Goal: Task Accomplishment & Management: Manage account settings

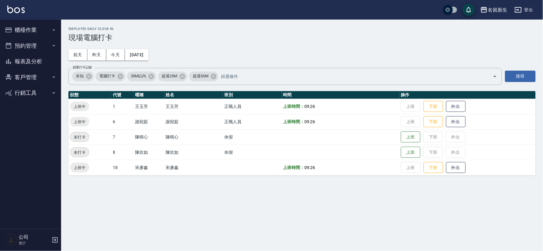
click at [15, 32] on button "櫃檯作業" at bounding box center [30, 30] width 56 height 16
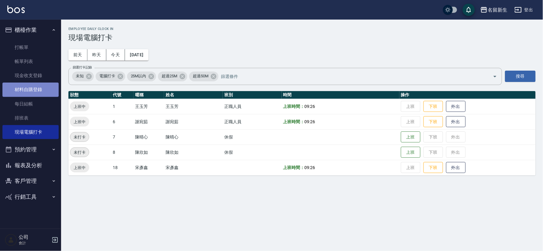
click at [44, 86] on link "材料自購登錄" at bounding box center [30, 89] width 56 height 14
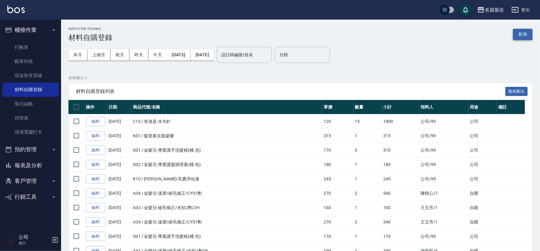
click at [517, 34] on button "新增" at bounding box center [523, 34] width 20 height 11
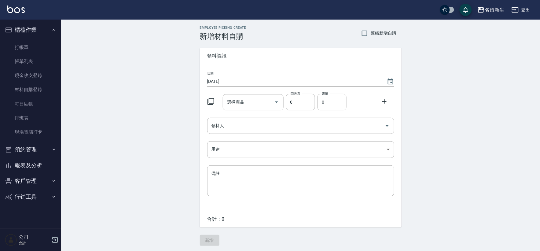
click at [209, 100] on icon at bounding box center [210, 101] width 7 height 7
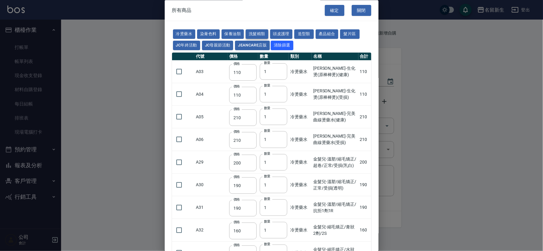
click at [264, 32] on button "洗髮精類" at bounding box center [257, 34] width 23 height 9
type input "170"
type input "180"
type input "190"
type input "230"
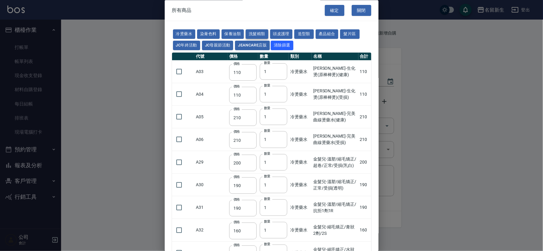
type input "175"
type input "455"
type input "440"
type input "200"
type input "420"
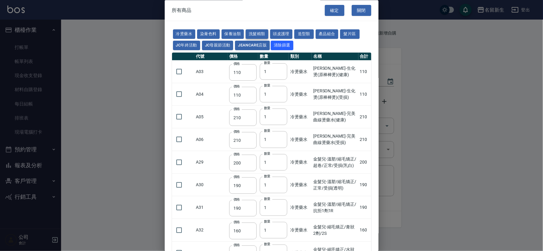
type input "300"
type input "750"
type input "300"
type input "330"
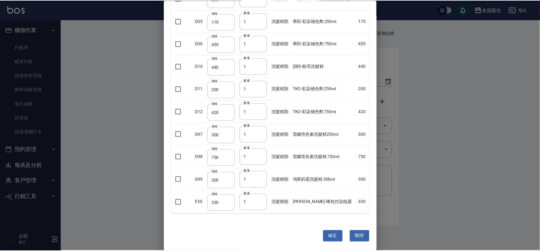
scroll to position [142, 0]
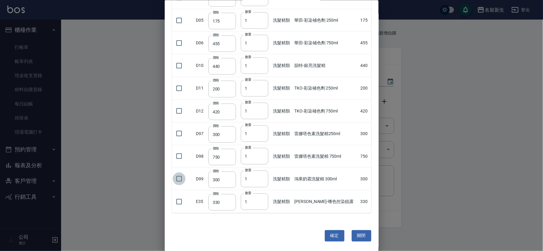
click at [181, 179] on input "checkbox" at bounding box center [179, 178] width 13 height 13
checkbox input "true"
click at [332, 236] on button "確定" at bounding box center [335, 235] width 20 height 11
type input "鴻果奶霜洗髮精 300ml"
type input "300"
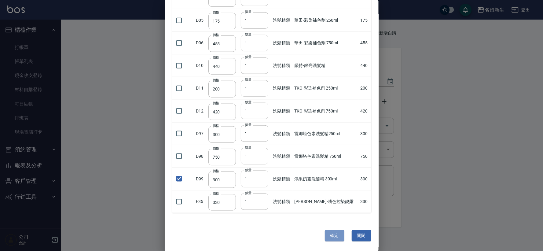
type input "1"
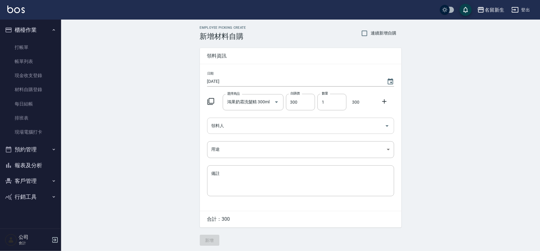
click at [251, 123] on input "領料人" at bounding box center [296, 125] width 172 height 11
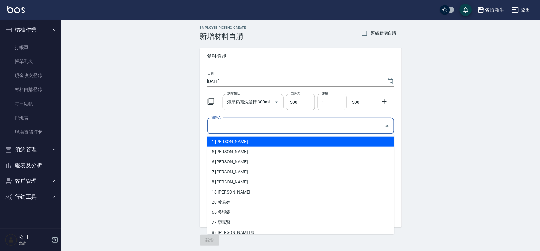
click at [221, 140] on li "1 [PERSON_NAME]" at bounding box center [300, 142] width 187 height 10
type input "王玉芳"
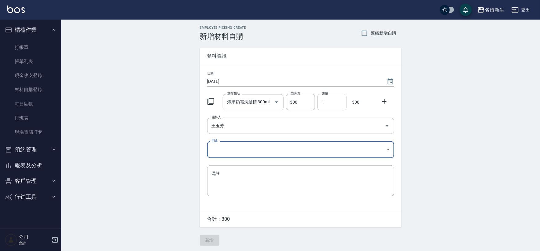
click at [221, 145] on body "名留新生 登出 櫃檯作業 打帳單 帳單列表 現金收支登錄 材料自購登錄 每日結帳 排班表 現場電腦打卡 預約管理 預約管理 單日預約紀錄 單週預約紀錄 報表及…" at bounding box center [270, 126] width 540 height 252
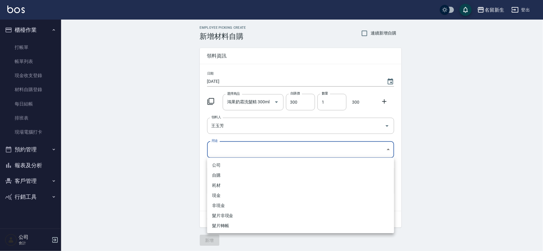
drag, startPoint x: 220, startPoint y: 172, endPoint x: 221, endPoint y: 176, distance: 4.0
click at [219, 173] on li "自購" at bounding box center [300, 175] width 187 height 10
type input "自購"
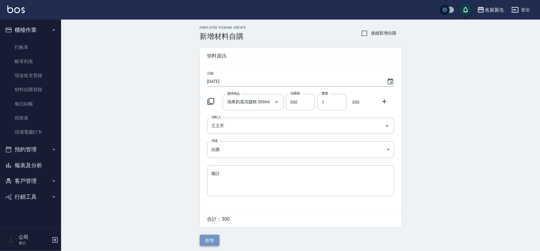
click at [208, 240] on button "新增" at bounding box center [210, 240] width 20 height 11
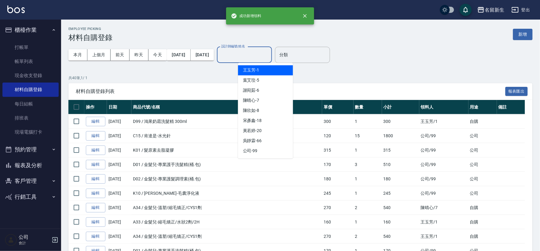
click at [269, 57] on input "設計師編號/姓名" at bounding box center [244, 54] width 49 height 11
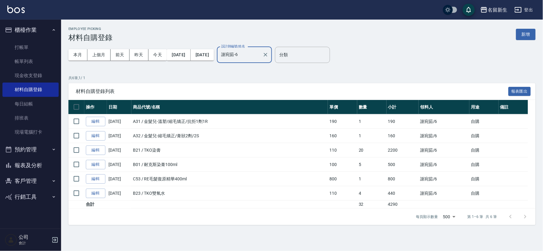
type input "謝宛茹-6"
click at [29, 22] on button "櫃檯作業" at bounding box center [30, 30] width 56 height 16
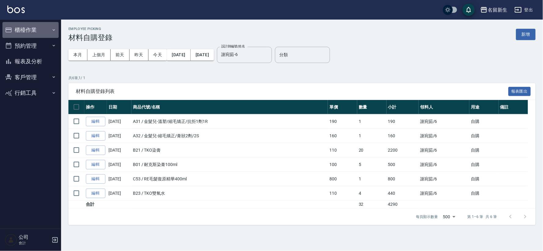
click at [25, 27] on button "櫃檯作業" at bounding box center [30, 30] width 56 height 16
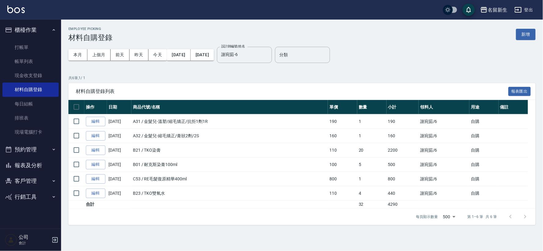
click at [32, 32] on button "櫃檯作業" at bounding box center [30, 30] width 56 height 16
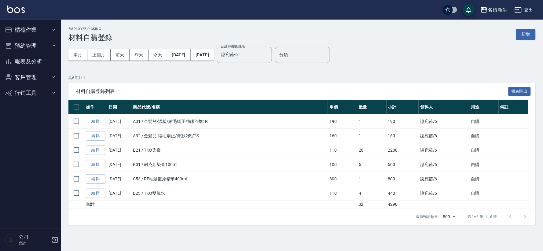
click at [20, 82] on button "客戶管理" at bounding box center [30, 77] width 56 height 16
click at [29, 94] on link "客戶列表" at bounding box center [30, 94] width 56 height 14
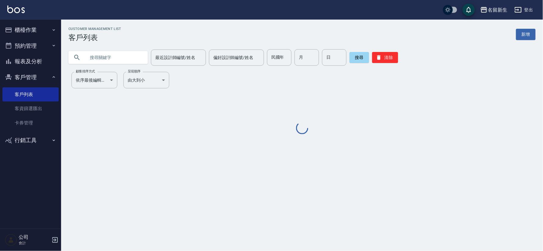
click at [111, 56] on input "text" at bounding box center [114, 57] width 57 height 16
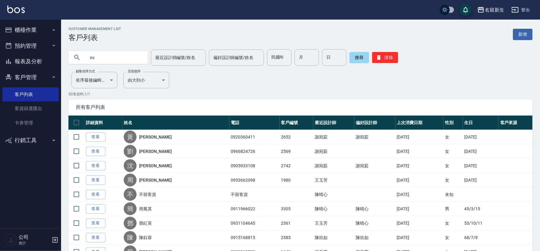
type input "x"
type input "[PERSON_NAME]"
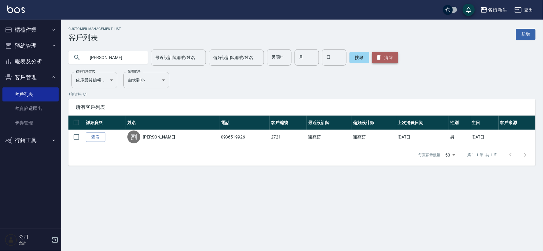
click at [381, 60] on button "清除" at bounding box center [385, 57] width 26 height 11
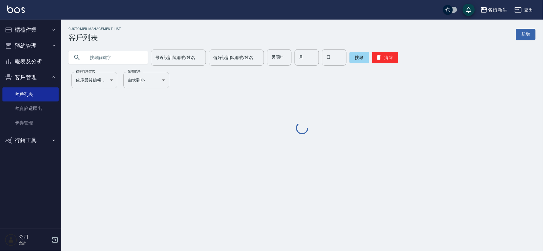
click at [20, 76] on button "客戶管理" at bounding box center [30, 77] width 56 height 16
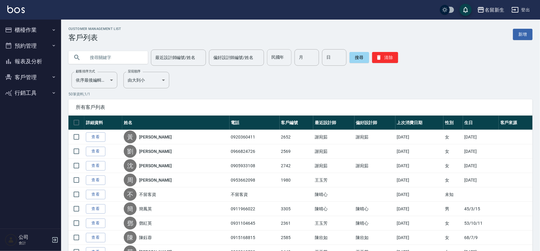
click at [276, 59] on input "民國年" at bounding box center [279, 57] width 24 height 16
type input "77"
type input "08"
type input "11"
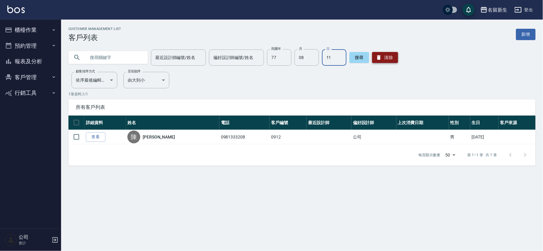
click at [373, 60] on button "清除" at bounding box center [385, 57] width 26 height 11
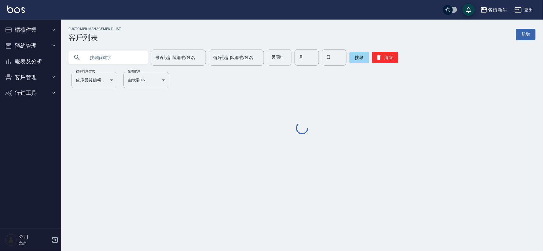
click at [274, 57] on input "民國年" at bounding box center [279, 57] width 24 height 16
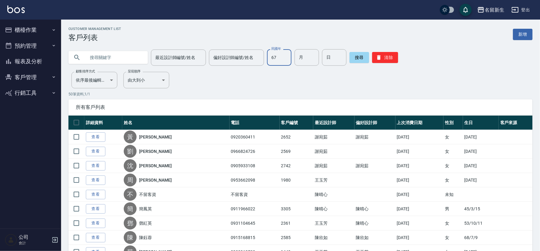
type input "67"
type input "08"
type input "09"
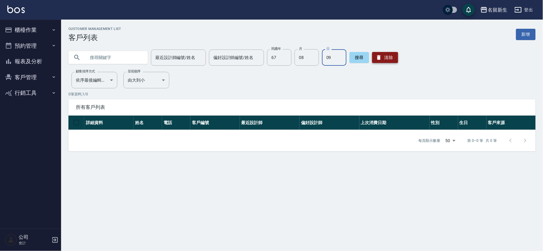
click at [379, 54] on button "清除" at bounding box center [385, 57] width 26 height 11
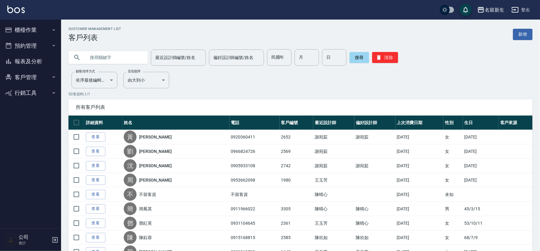
click at [33, 28] on button "櫃檯作業" at bounding box center [30, 30] width 56 height 16
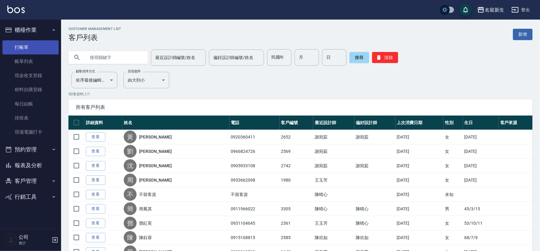
click at [19, 52] on link "打帳單" at bounding box center [30, 47] width 56 height 14
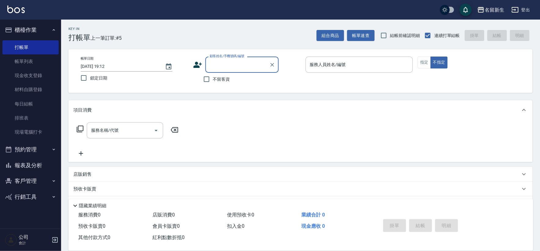
click at [194, 64] on icon at bounding box center [197, 64] width 9 height 9
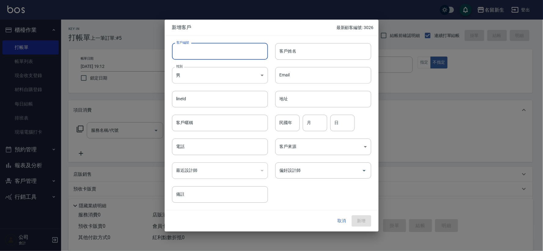
click at [202, 51] on input "客戶編號" at bounding box center [220, 51] width 96 height 16
type input "3030"
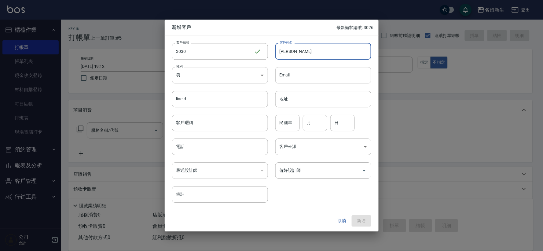
type input "[PERSON_NAME]"
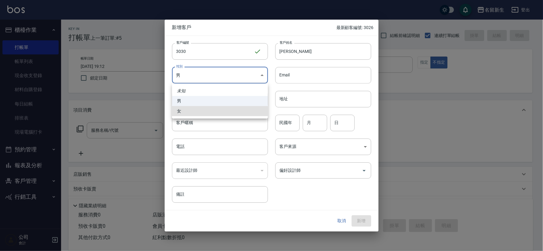
type input "[DEMOGRAPHIC_DATA]"
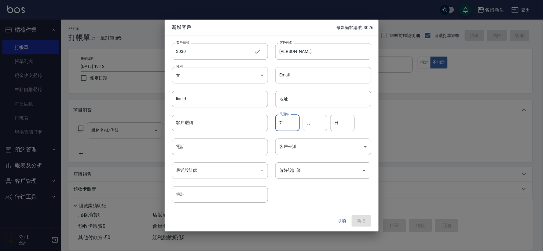
type input "71"
type input "01"
type input "30"
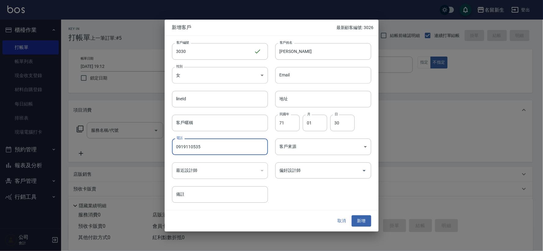
type input "0919110535"
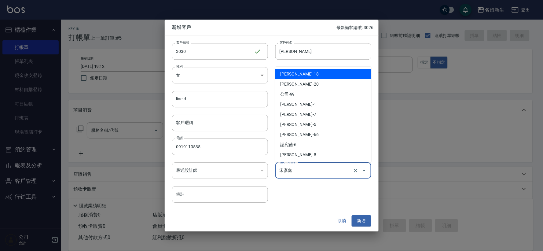
click at [347, 169] on input "宋彥鑫" at bounding box center [314, 170] width 73 height 11
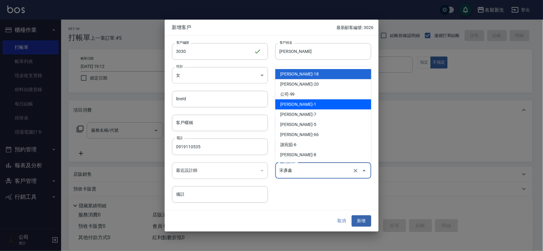
type input "王玉芳"
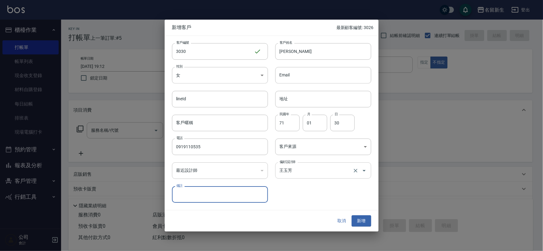
click at [352, 215] on button "新增" at bounding box center [362, 220] width 20 height 11
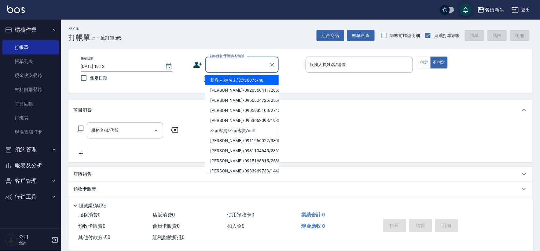
click at [236, 65] on input "顧客姓名/手機號碼/編號" at bounding box center [237, 64] width 59 height 11
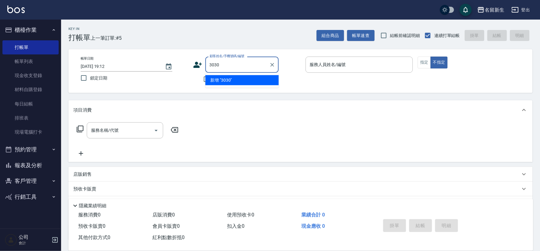
type input "3030"
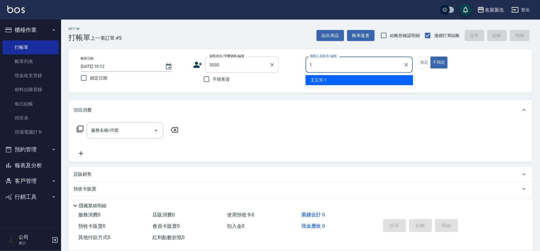
type input "1"
type button "false"
type input "[PERSON_NAME]-1"
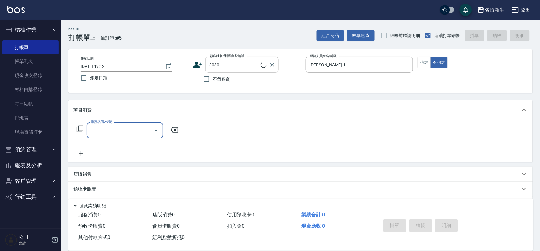
type input "[PERSON_NAME]/0919110535/3030"
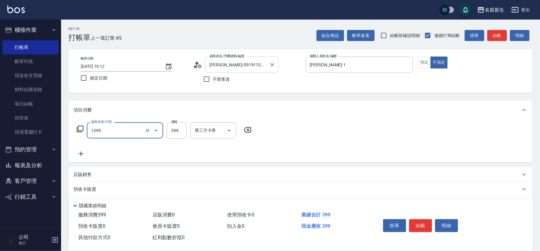
type input "健康洗髮(1399)"
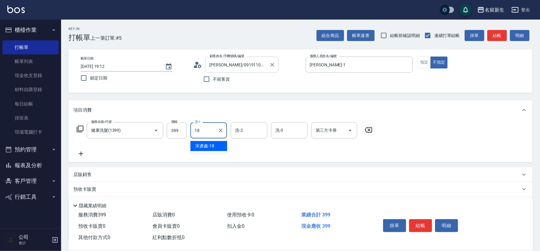
type input "[PERSON_NAME]-18"
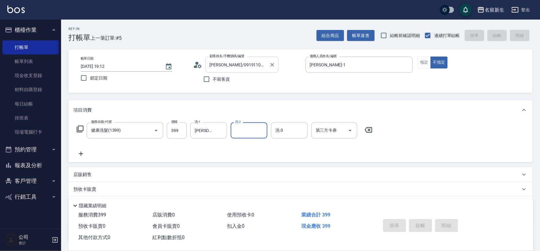
type input "[DATE] 19:13"
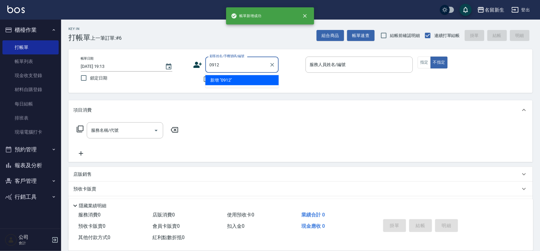
type input "0912"
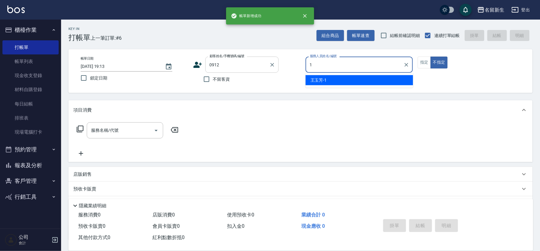
type input "[PERSON_NAME]-1"
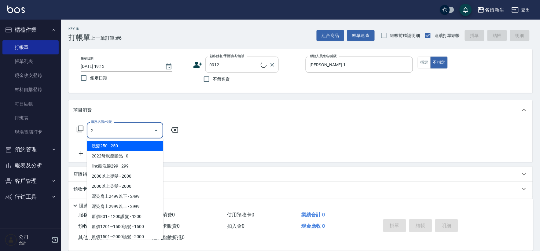
type input "21"
type input "[PERSON_NAME]/0981333208/0912"
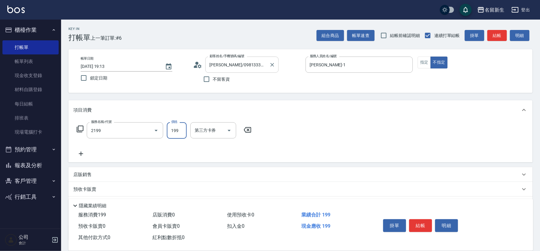
type input "不指定剪髮活動(2199)"
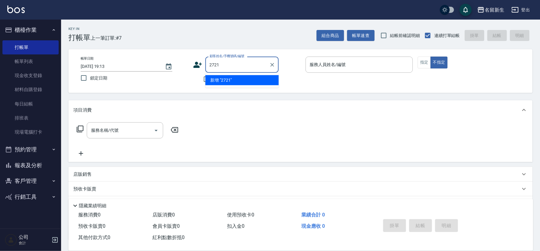
type input "2721"
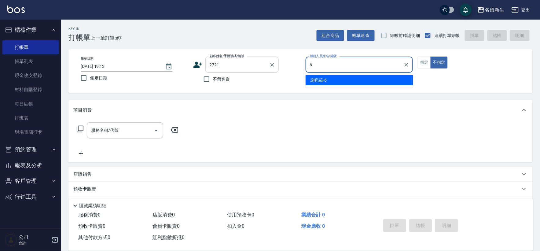
type input "謝宛茹-6"
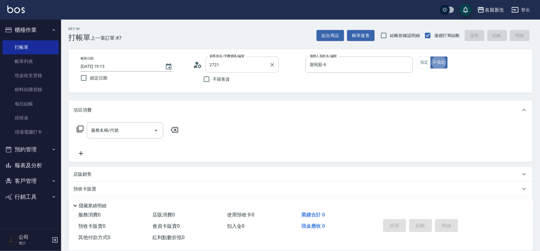
type input "[PERSON_NAME]/0936519926/2721"
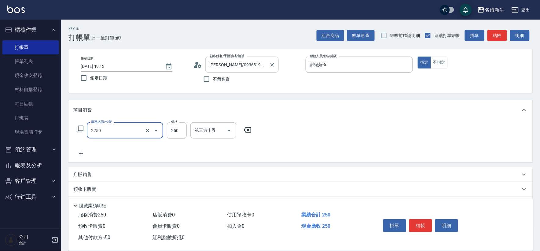
type input "剪髮(2250)"
type input "300"
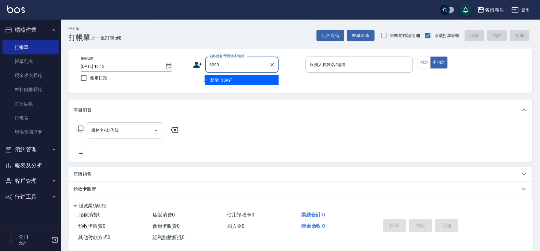
type input "3099"
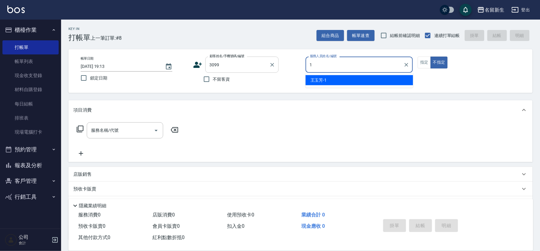
type input "[PERSON_NAME]-1"
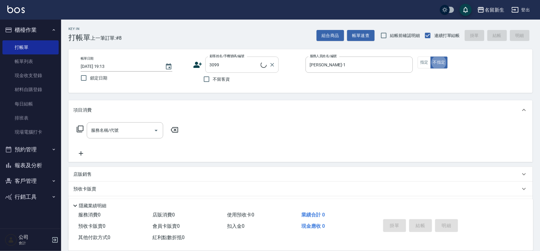
type input "[PERSON_NAME]/0976676011/3099"
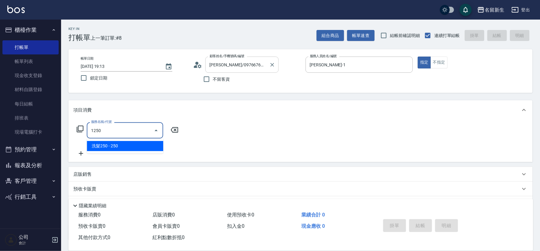
type input "洗髮250(1250)"
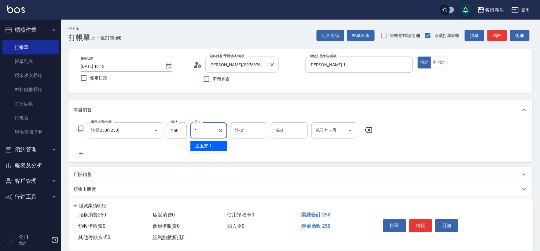
type input "[PERSON_NAME]-1"
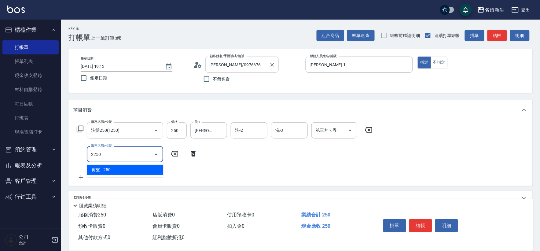
type input "剪髮(2250)"
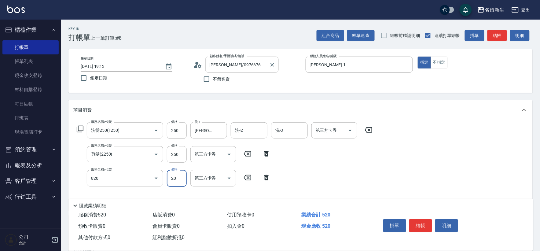
type input "潤絲(820)"
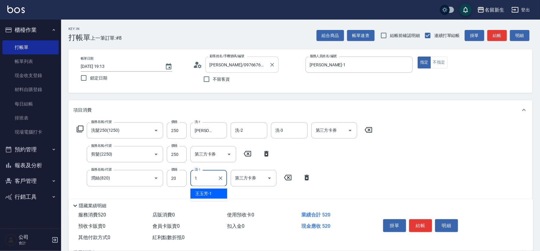
type input "[PERSON_NAME]-1"
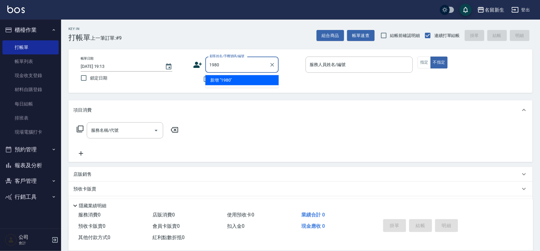
type input "1980"
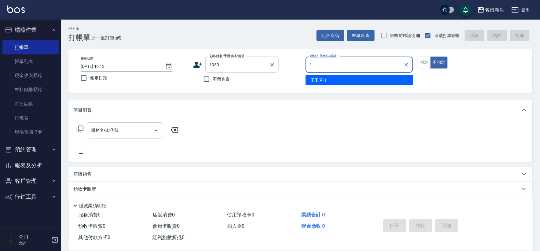
type input "[PERSON_NAME]-1"
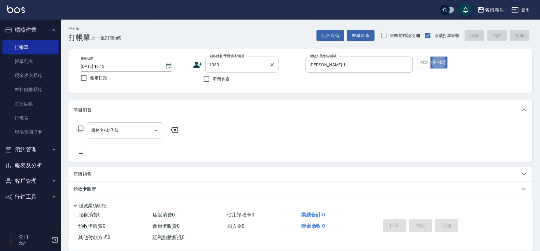
type input "[PERSON_NAME]/0953662098/1980"
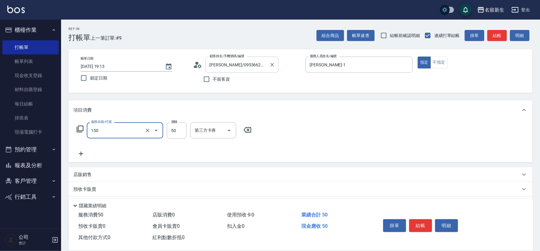
type input "精油(150)"
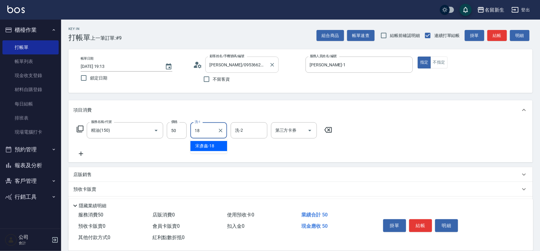
type input "[PERSON_NAME]-18"
click at [114, 133] on input "精油(150)" at bounding box center [117, 130] width 54 height 11
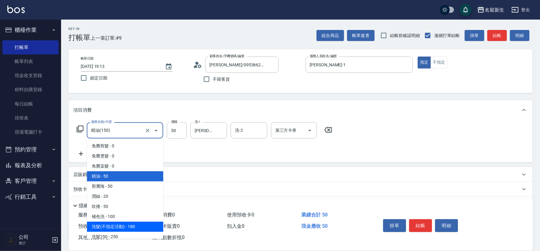
scroll to position [3, 0]
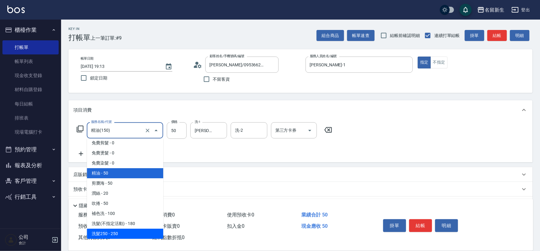
type input "250"
type input "洗髮250(1250)"
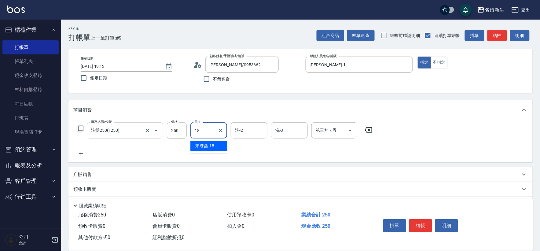
type input "[PERSON_NAME]-18"
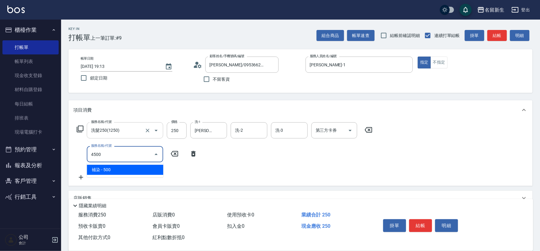
type input "補染(4500)"
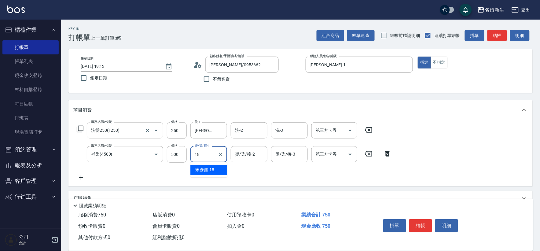
type input "[PERSON_NAME]-18"
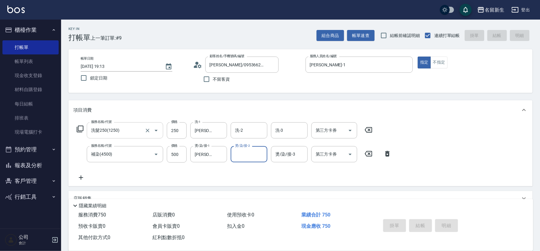
type input "[DATE] 19:14"
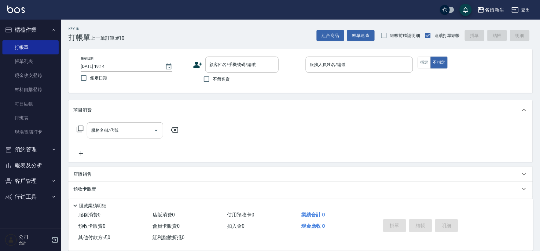
click at [218, 76] on span "不留客資" at bounding box center [221, 79] width 17 height 6
click at [213, 75] on input "不留客資" at bounding box center [206, 79] width 13 height 13
checkbox input "true"
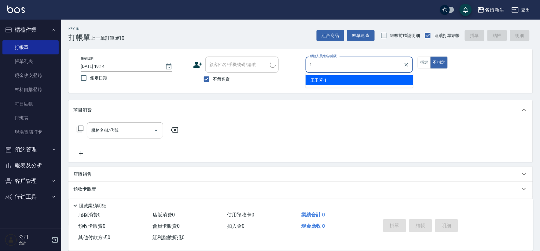
type input "[PERSON_NAME]-1"
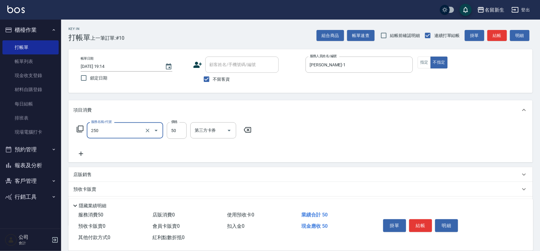
type input "剪瀏海(250)"
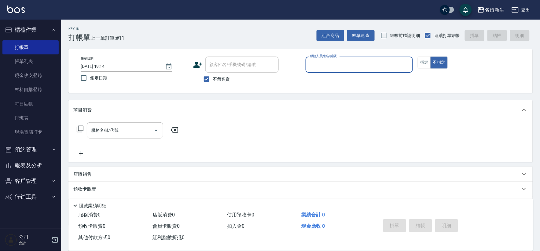
click at [32, 181] on button "客戶管理" at bounding box center [30, 181] width 56 height 16
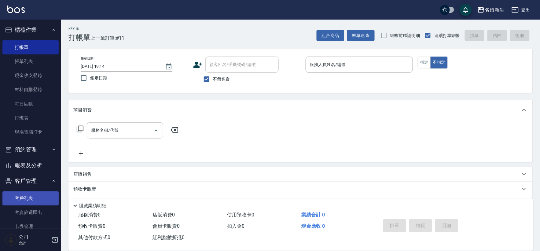
click at [26, 198] on link "客戶列表" at bounding box center [30, 198] width 56 height 14
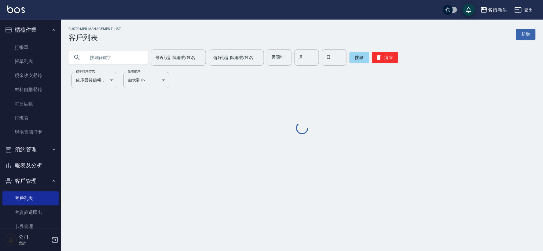
click at [100, 57] on input "text" at bounding box center [114, 57] width 57 height 16
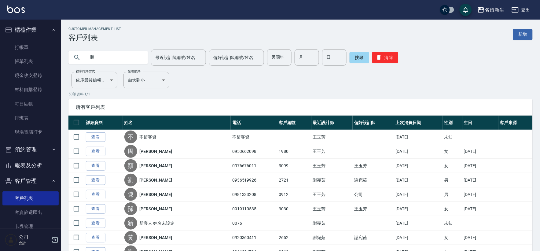
type input "順"
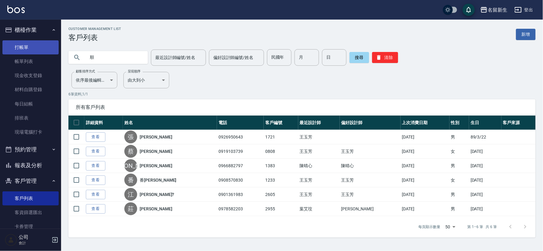
click at [30, 53] on link "打帳單" at bounding box center [30, 47] width 56 height 14
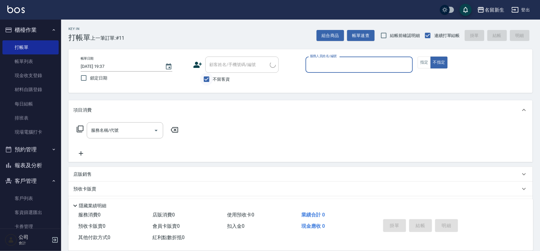
click at [210, 74] on input "不留客資" at bounding box center [206, 79] width 13 height 13
checkbox input "false"
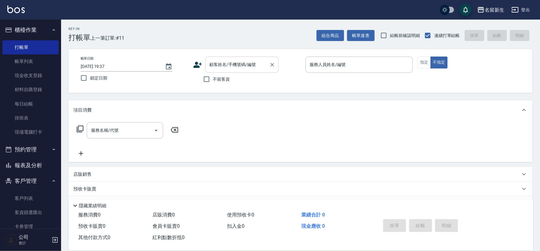
click at [216, 65] on div "顧客姓名/手機號碼/編號 顧客姓名/手機號碼/編號" at bounding box center [241, 65] width 73 height 16
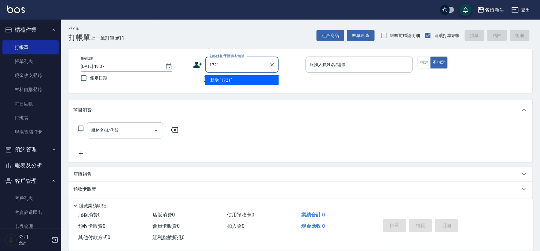
type input "1721"
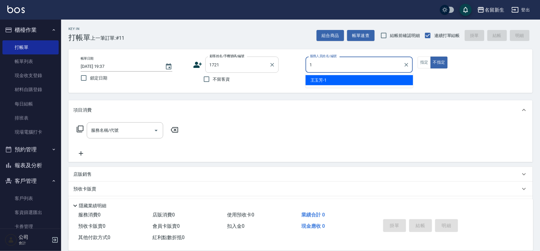
type input "[PERSON_NAME]-1"
type button "false"
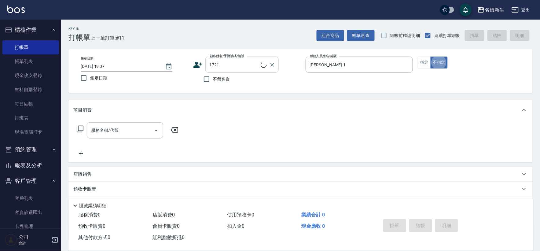
type input "[PERSON_NAME]/0926950643/1721"
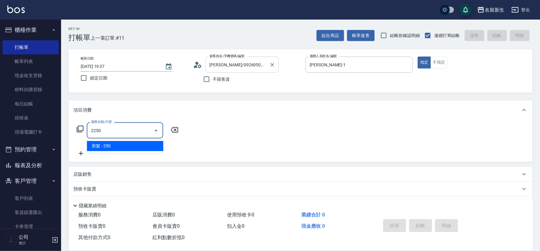
type input "剪髮(2250)"
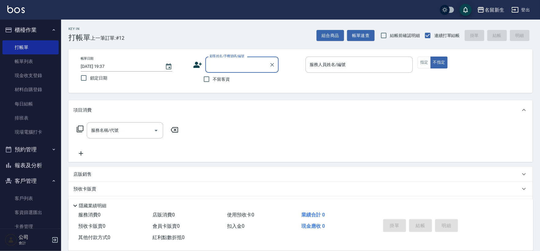
click at [47, 181] on button "客戶管理" at bounding box center [30, 181] width 56 height 16
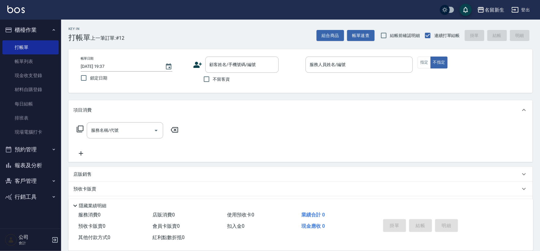
click at [40, 31] on button "櫃檯作業" at bounding box center [30, 30] width 56 height 16
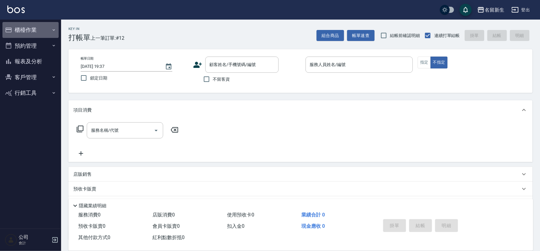
click at [40, 31] on button "櫃檯作業" at bounding box center [30, 30] width 56 height 16
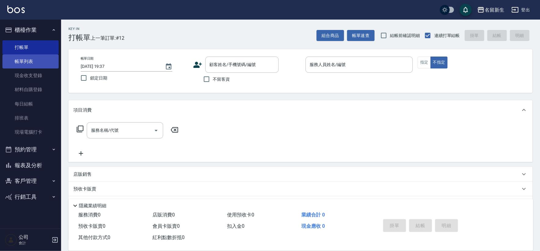
click at [27, 65] on link "帳單列表" at bounding box center [30, 61] width 56 height 14
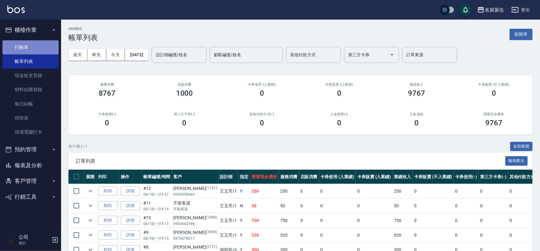
click at [42, 52] on link "打帳單" at bounding box center [30, 47] width 56 height 14
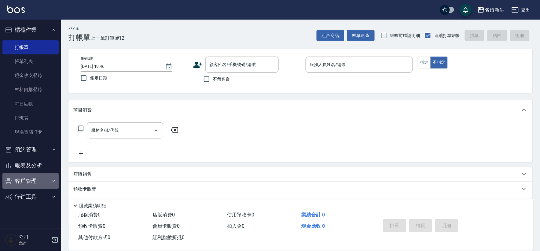
click at [20, 179] on button "客戶管理" at bounding box center [30, 181] width 56 height 16
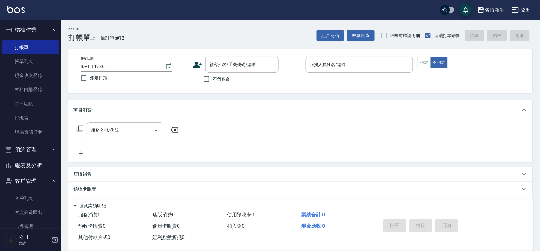
scroll to position [30, 0]
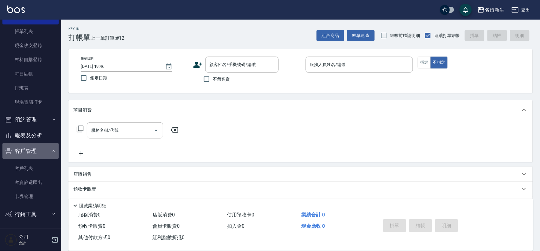
click at [42, 149] on button "客戶管理" at bounding box center [30, 151] width 56 height 16
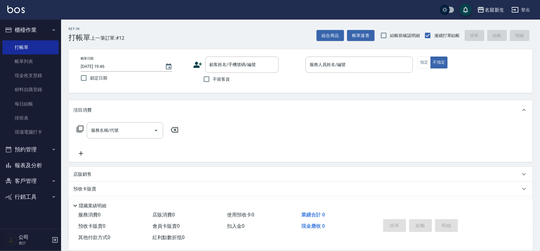
scroll to position [0, 0]
click at [48, 152] on button "預約管理" at bounding box center [30, 149] width 56 height 16
click at [45, 119] on link "排班表" at bounding box center [30, 118] width 56 height 14
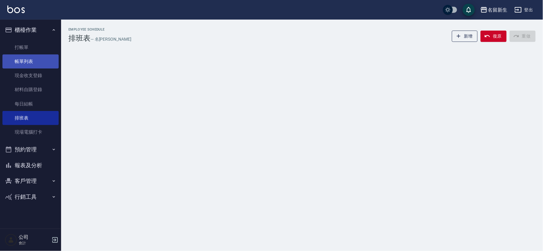
click at [39, 63] on link "帳單列表" at bounding box center [30, 61] width 56 height 14
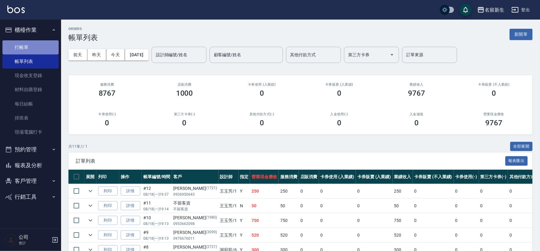
click at [49, 46] on link "打帳單" at bounding box center [30, 47] width 56 height 14
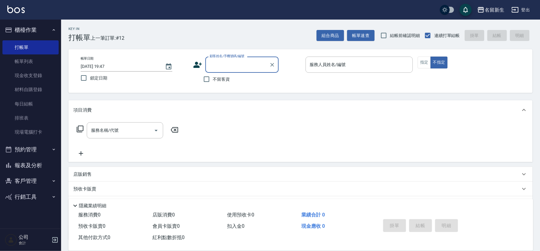
click at [51, 150] on icon "button" at bounding box center [53, 149] width 5 height 5
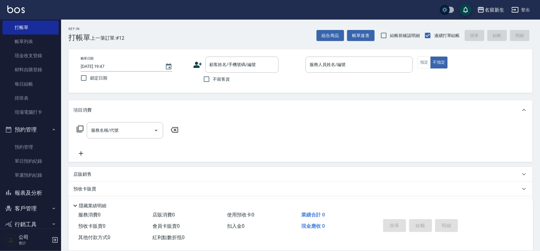
scroll to position [30, 0]
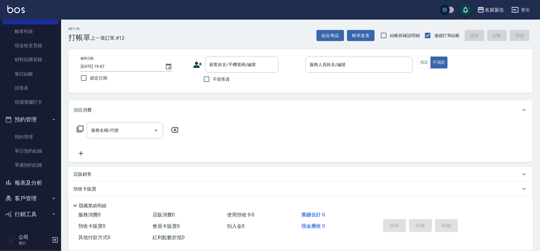
click at [47, 119] on button "預約管理" at bounding box center [30, 120] width 56 height 16
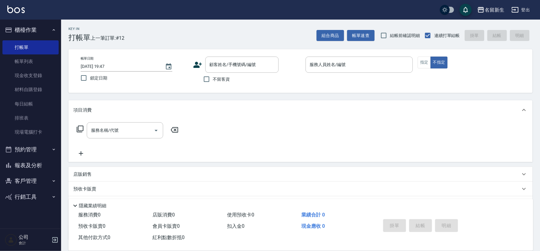
scroll to position [0, 0]
click at [53, 27] on icon "button" at bounding box center [53, 29] width 5 height 5
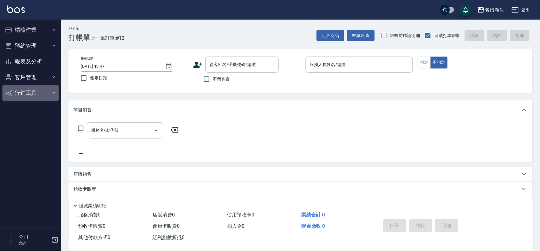
click at [19, 90] on button "行銷工具" at bounding box center [30, 93] width 56 height 16
click at [20, 75] on button "客戶管理" at bounding box center [30, 77] width 56 height 16
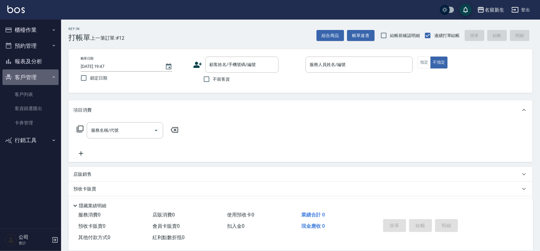
click at [20, 75] on button "客戶管理" at bounding box center [30, 77] width 56 height 16
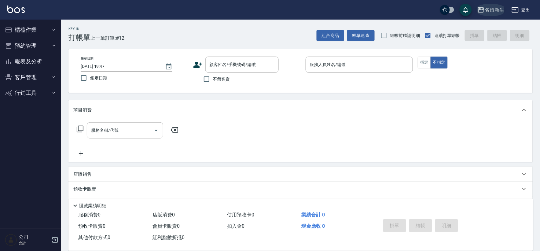
click at [490, 10] on div "名留新生" at bounding box center [495, 10] width 20 height 8
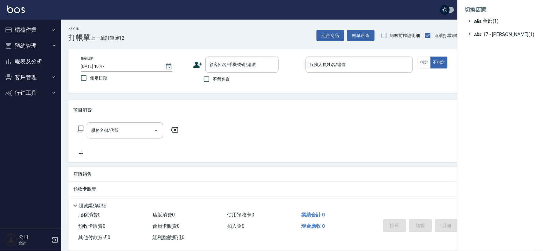
click at [402, 7] on div at bounding box center [271, 125] width 543 height 251
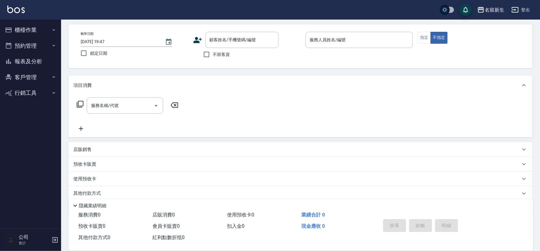
scroll to position [13, 0]
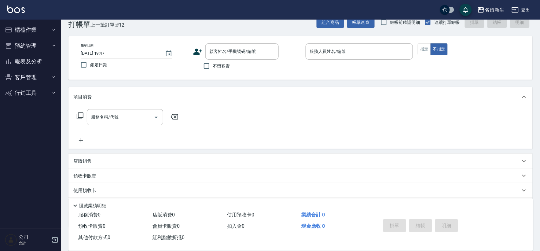
click at [45, 30] on button "櫃檯作業" at bounding box center [30, 30] width 56 height 16
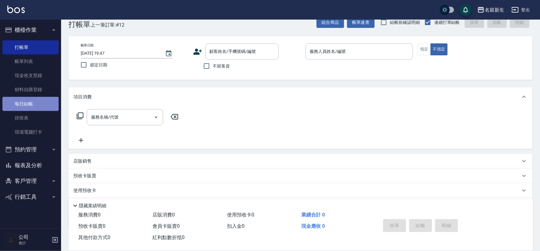
click at [42, 101] on link "每日結帳" at bounding box center [30, 104] width 56 height 14
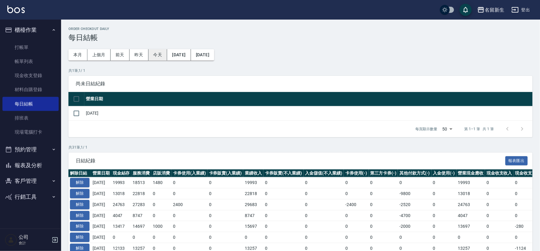
click at [163, 53] on button "今天" at bounding box center [157, 54] width 19 height 11
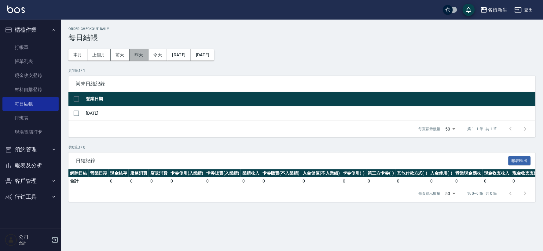
click at [135, 55] on button "昨天" at bounding box center [139, 54] width 19 height 11
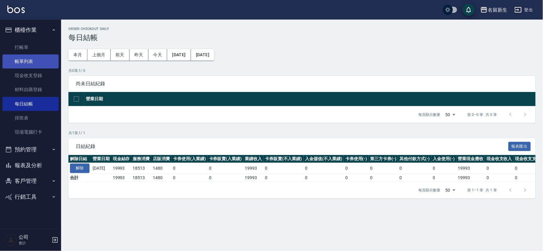
click at [35, 63] on link "帳單列表" at bounding box center [30, 61] width 56 height 14
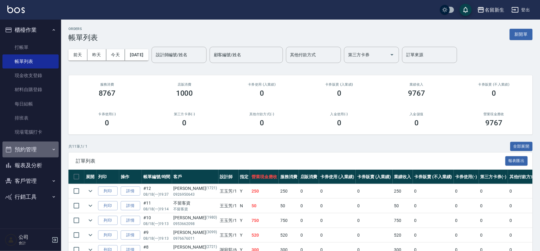
click at [50, 151] on button "預約管理" at bounding box center [30, 149] width 56 height 16
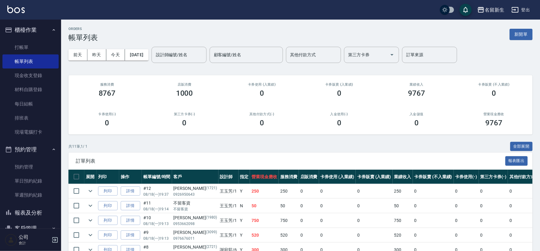
click at [51, 151] on icon "button" at bounding box center [53, 149] width 5 height 5
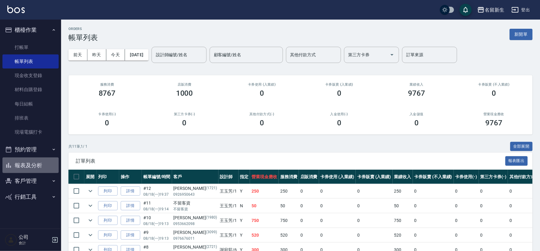
click at [51, 163] on button "報表及分析" at bounding box center [30, 165] width 56 height 16
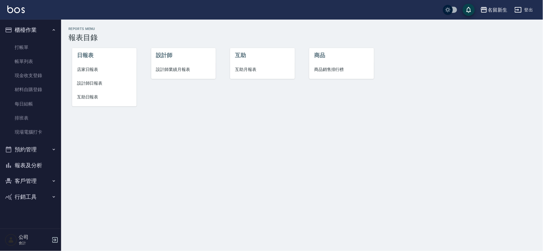
click at [245, 69] on span "互助月報表" at bounding box center [262, 69] width 55 height 6
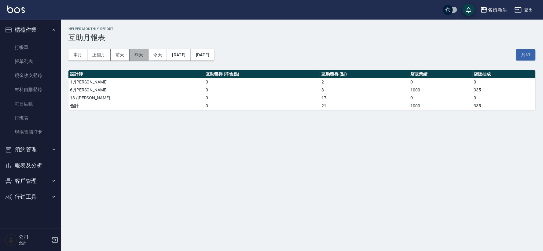
click at [138, 59] on button "昨天" at bounding box center [139, 54] width 19 height 11
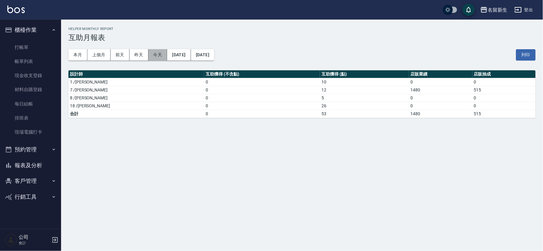
click at [149, 55] on button "今天" at bounding box center [157, 54] width 19 height 11
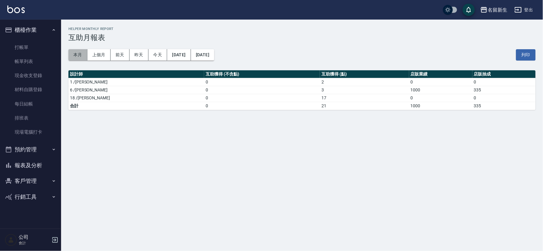
click at [80, 58] on button "本月" at bounding box center [77, 54] width 19 height 11
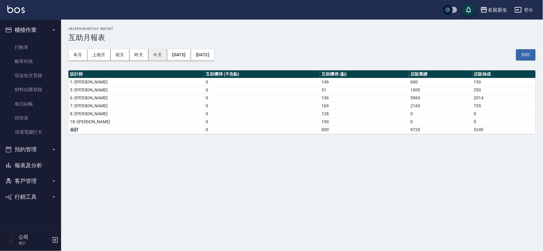
click at [155, 56] on button "今天" at bounding box center [157, 54] width 19 height 11
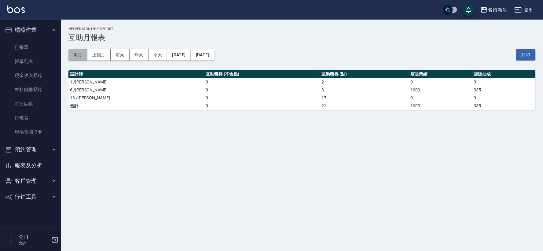
click at [76, 57] on button "本月" at bounding box center [77, 54] width 19 height 11
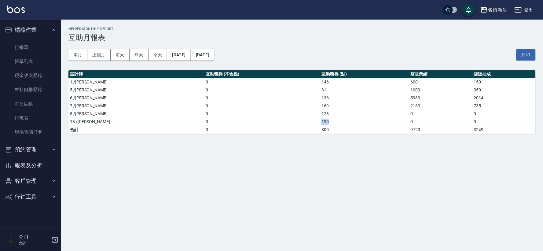
drag, startPoint x: 288, startPoint y: 120, endPoint x: 295, endPoint y: 122, distance: 7.8
click at [320, 122] on td "190" at bounding box center [364, 122] width 89 height 8
click at [298, 144] on div "名留新生 [DATE] - [DATE] 互助月報表 列印時間： [DATE][PHONE_NUMBER]:50 Helper Monthly Report …" at bounding box center [271, 125] width 543 height 251
drag, startPoint x: 288, startPoint y: 80, endPoint x: 305, endPoint y: 85, distance: 17.1
click at [320, 85] on td "146" at bounding box center [364, 82] width 89 height 8
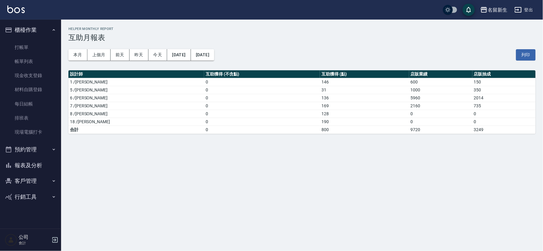
click at [302, 155] on div "名留新生 [DATE] - [DATE] 互助月報表 列印時間： [DATE][PHONE_NUMBER]:50 Helper Monthly Report …" at bounding box center [271, 125] width 543 height 251
click at [159, 56] on button "今天" at bounding box center [157, 54] width 19 height 11
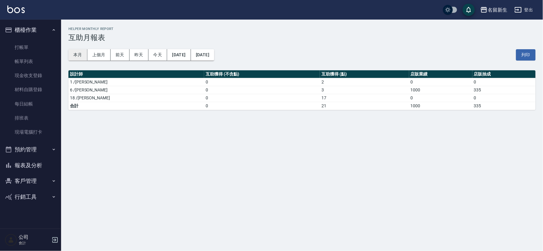
click at [75, 49] on button "本月" at bounding box center [77, 54] width 19 height 11
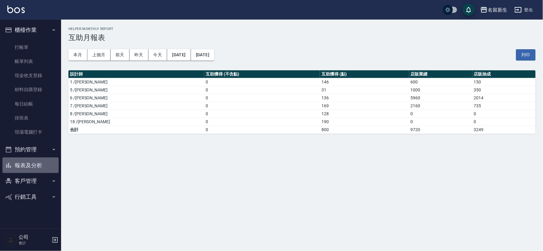
click at [29, 162] on button "報表及分析" at bounding box center [30, 165] width 56 height 16
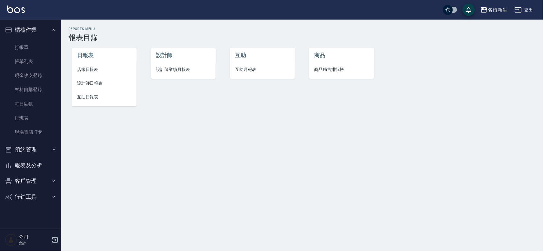
click at [86, 74] on li "店家日報表" at bounding box center [104, 70] width 64 height 14
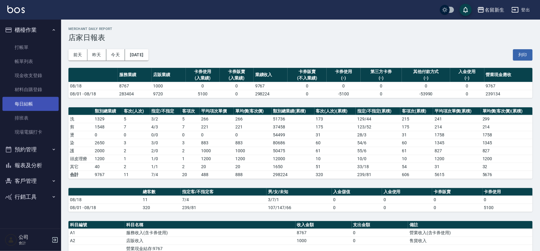
click at [23, 99] on link "每日結帳" at bounding box center [30, 104] width 56 height 14
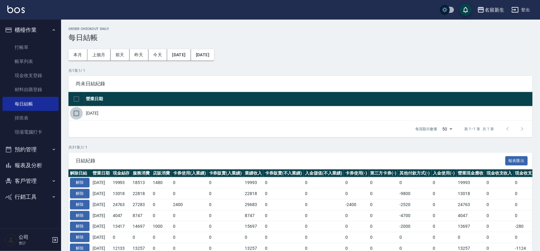
click at [71, 111] on input "checkbox" at bounding box center [76, 113] width 13 height 13
checkbox input "true"
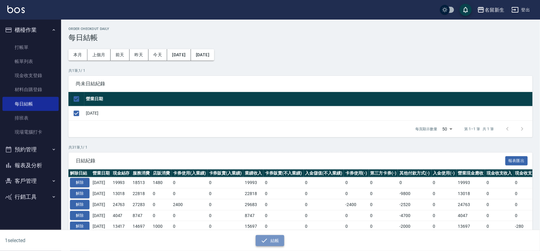
click at [274, 239] on button "結帳" at bounding box center [270, 240] width 28 height 11
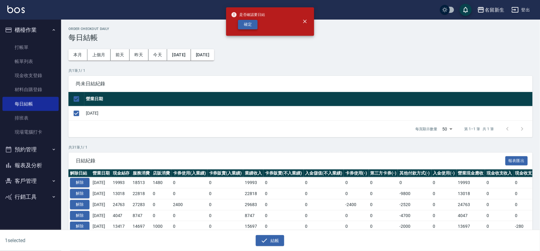
click at [252, 25] on button "確定" at bounding box center [248, 24] width 20 height 9
checkbox input "false"
